Goal: Task Accomplishment & Management: Use online tool/utility

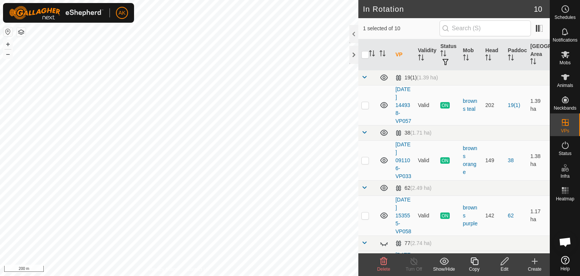
click at [380, 262] on icon at bounding box center [383, 260] width 9 height 9
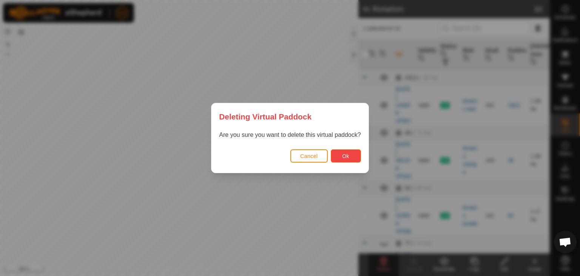
click at [339, 153] on button "Ok" at bounding box center [346, 155] width 30 height 13
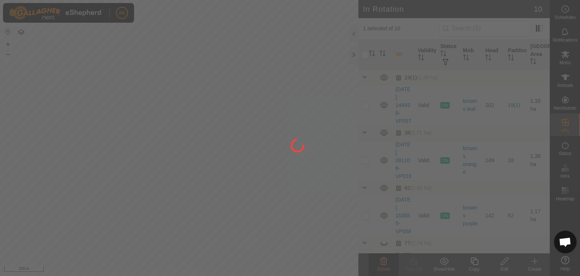
checkbox input "false"
click at [249, 176] on div at bounding box center [290, 138] width 580 height 276
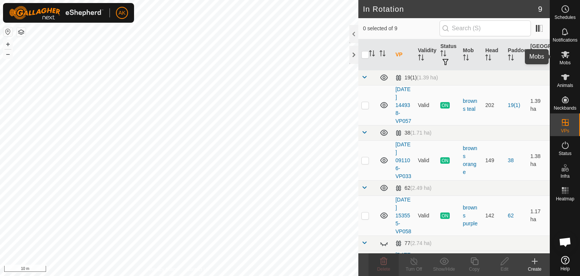
click at [564, 54] on icon at bounding box center [565, 54] width 8 height 7
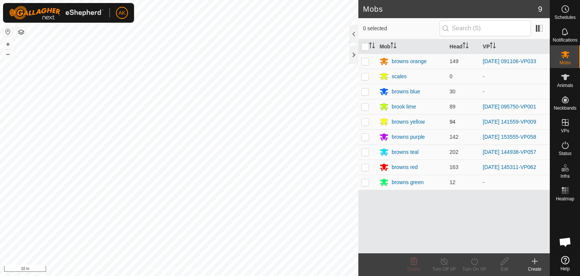
click at [365, 121] on p-checkbox at bounding box center [365, 122] width 8 height 6
checkbox input "true"
click at [479, 264] on icon at bounding box center [474, 260] width 9 height 9
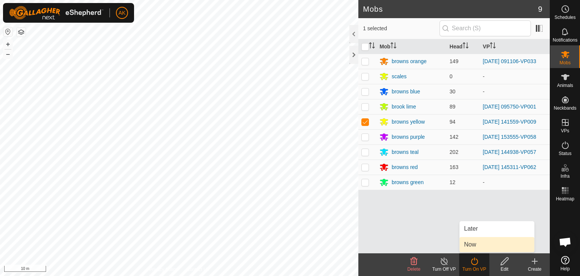
click at [477, 250] on link "Now" at bounding box center [496, 244] width 75 height 15
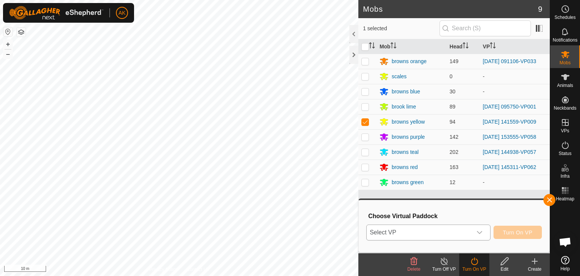
click at [474, 233] on div "dropdown trigger" at bounding box center [479, 232] width 15 height 15
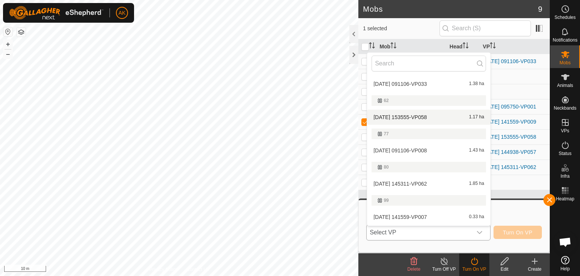
scroll to position [112, 0]
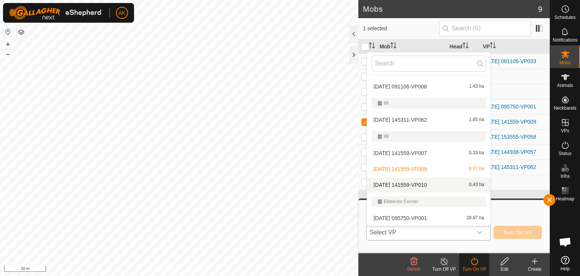
click at [405, 180] on li "[DATE] 141559-VP010 0.43 ha" at bounding box center [428, 184] width 123 height 15
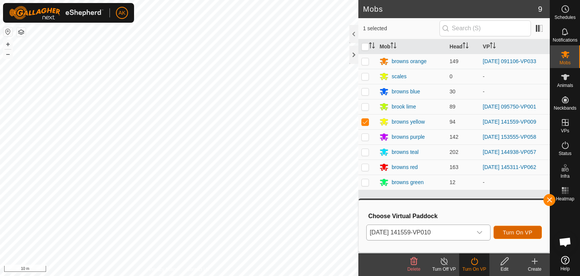
click at [510, 233] on span "Turn On VP" at bounding box center [517, 232] width 29 height 6
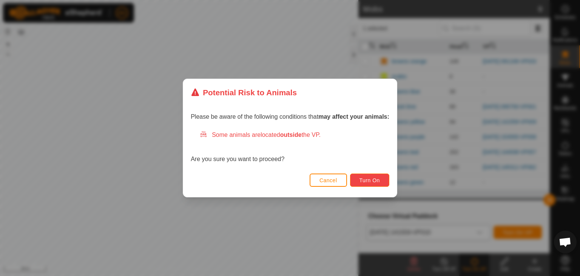
click at [363, 178] on span "Turn On" at bounding box center [369, 180] width 20 height 6
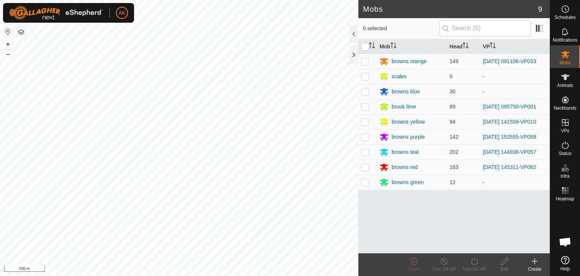
click at [219, 275] on html "AK Schedules Notifications Mobs Animals Neckbands VPs Status Infra Heatmap Help…" at bounding box center [290, 138] width 580 height 276
